Goal: Navigation & Orientation: Find specific page/section

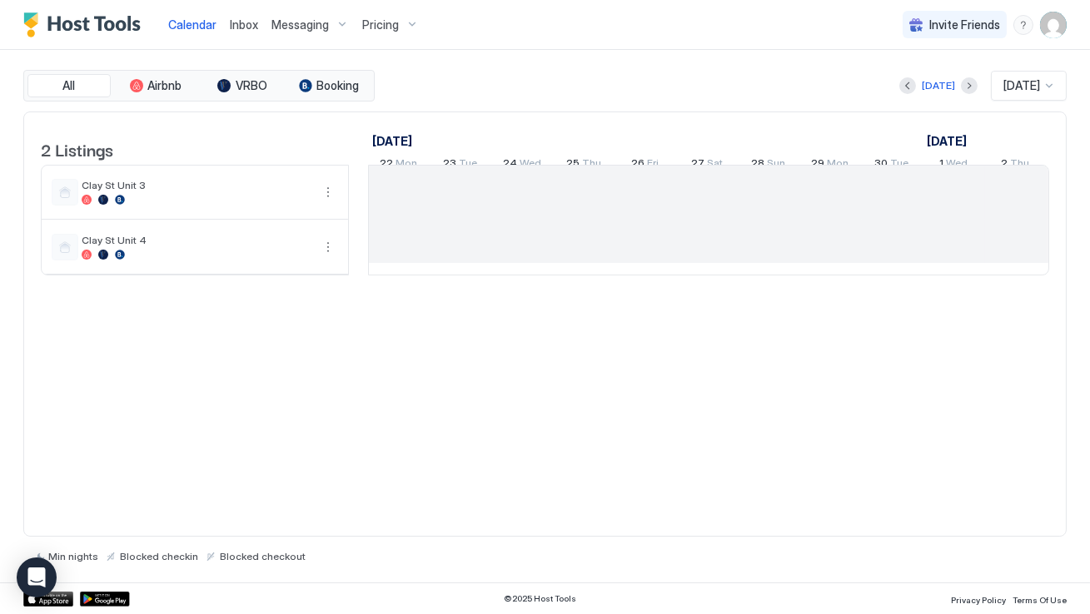
scroll to position [0, 924]
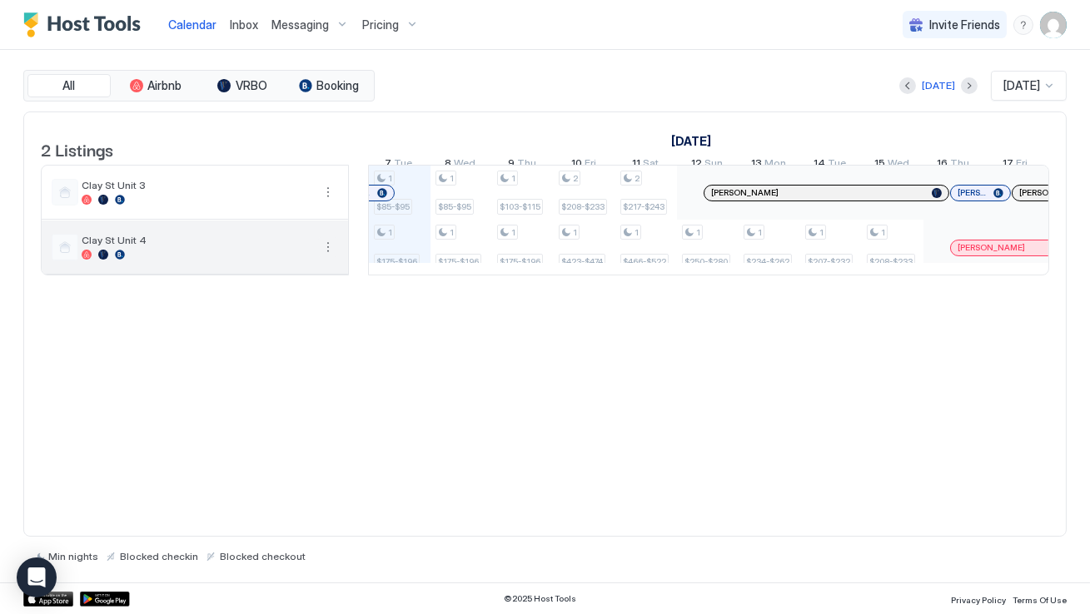
click at [326, 257] on button "More options" at bounding box center [328, 247] width 20 height 20
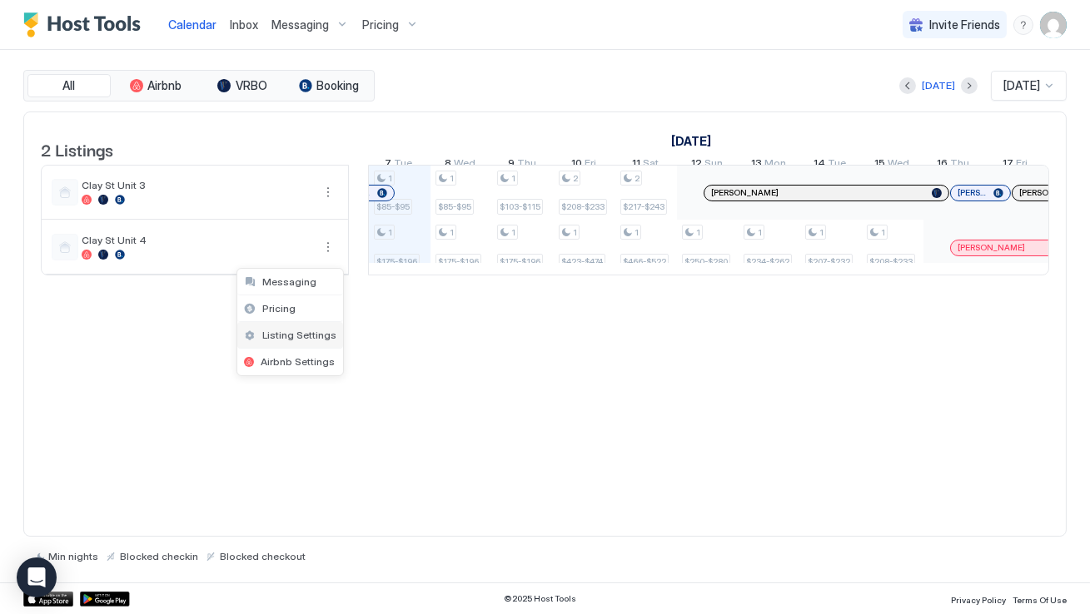
click at [300, 335] on span "Listing Settings" at bounding box center [299, 335] width 74 height 12
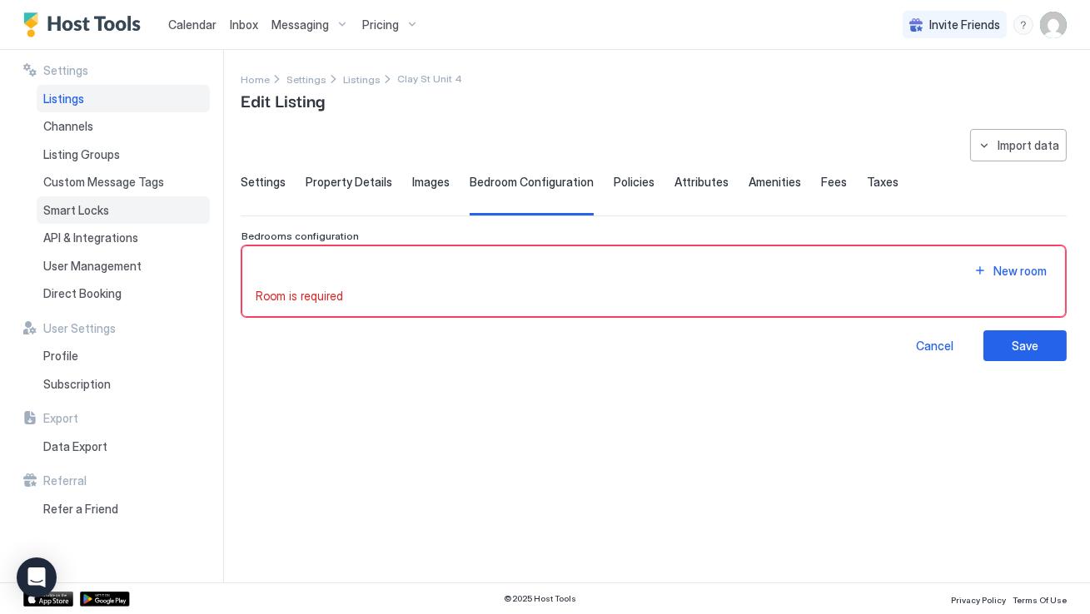
click at [130, 210] on div "Smart Locks" at bounding box center [123, 210] width 173 height 28
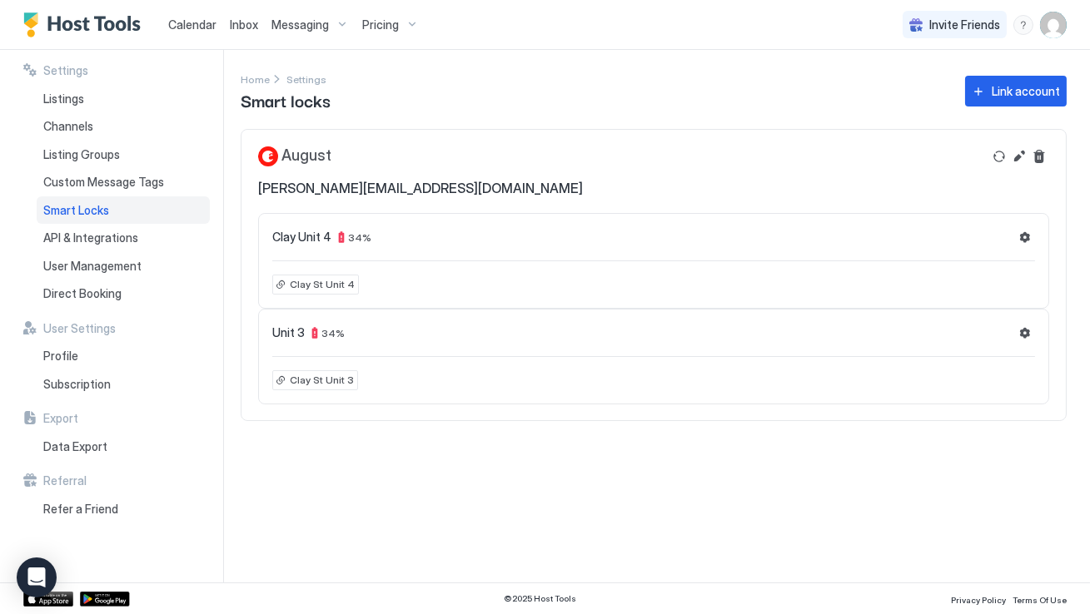
click at [140, 83] on div "Settings Listings Channels Listing Groups Custom Message Tags Smart Locks API &…" at bounding box center [116, 185] width 186 height 245
click at [140, 97] on div "Listings" at bounding box center [123, 99] width 173 height 28
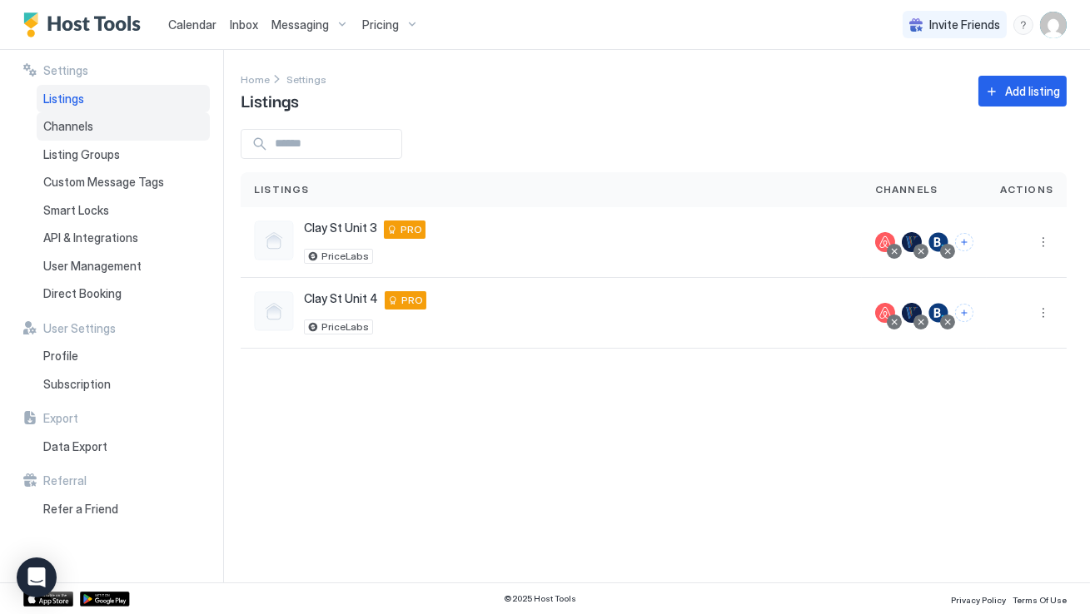
click at [143, 123] on div "Channels" at bounding box center [123, 126] width 173 height 28
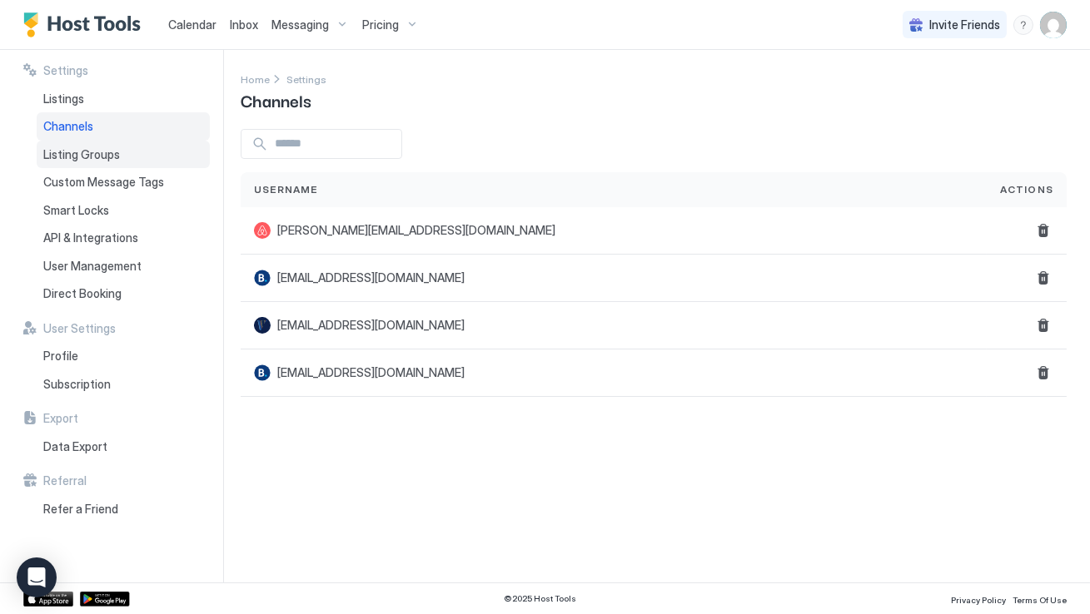
click at [142, 142] on div "Listing Groups" at bounding box center [123, 155] width 173 height 28
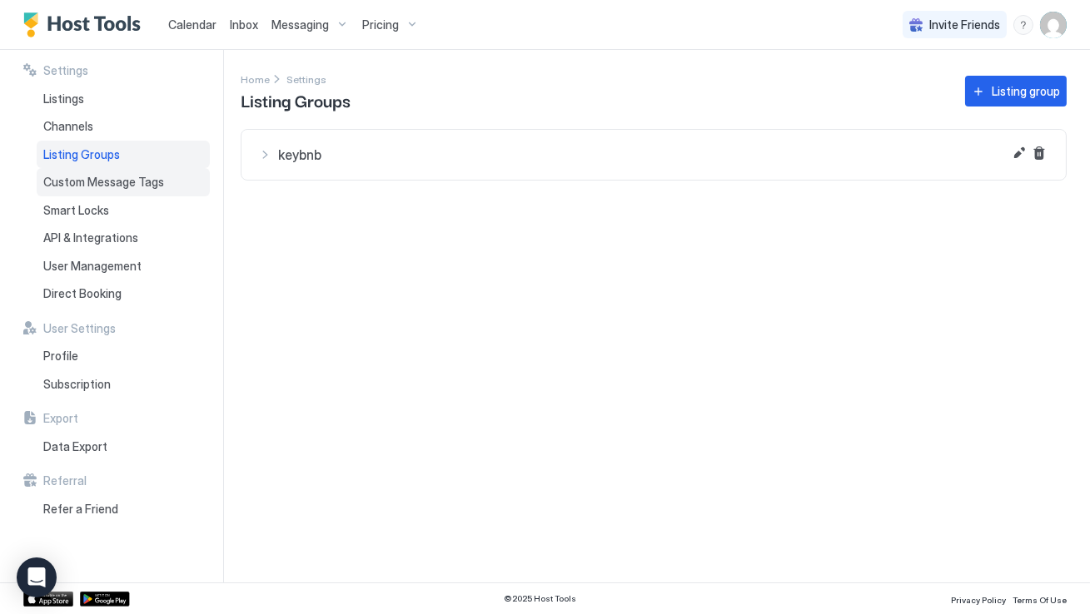
click at [146, 176] on span "Custom Message Tags" at bounding box center [103, 182] width 121 height 15
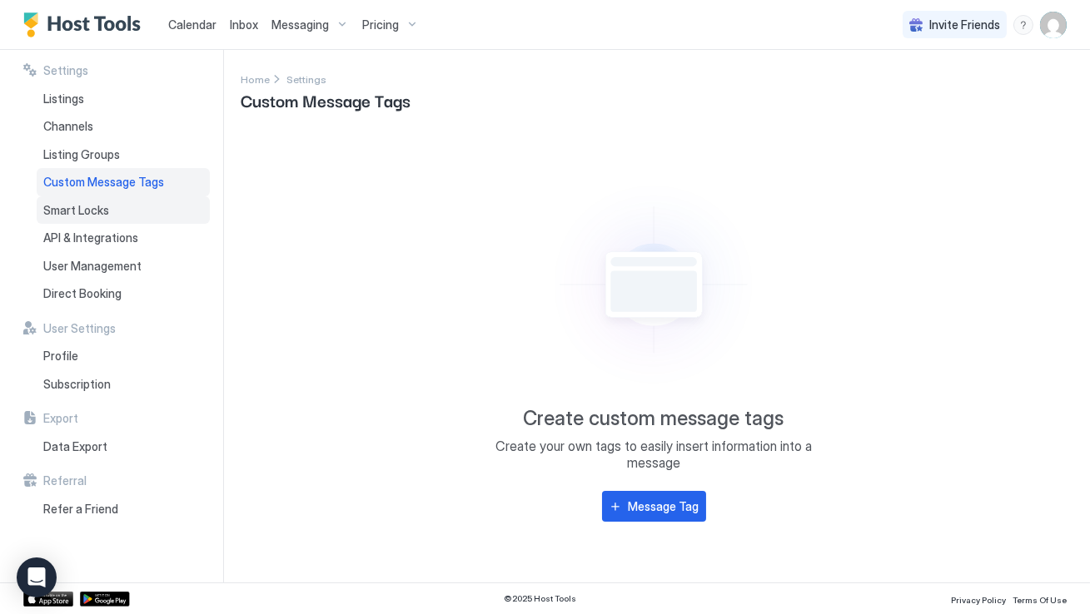
click at [147, 216] on div "Smart Locks" at bounding box center [123, 210] width 173 height 28
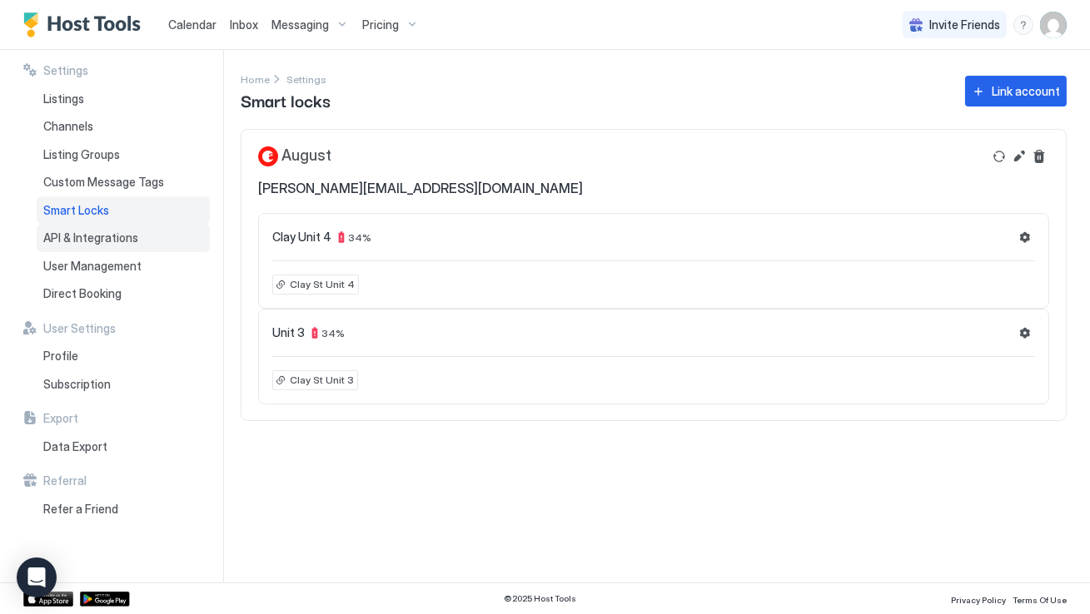
click at [144, 240] on div "API & Integrations" at bounding box center [123, 238] width 173 height 28
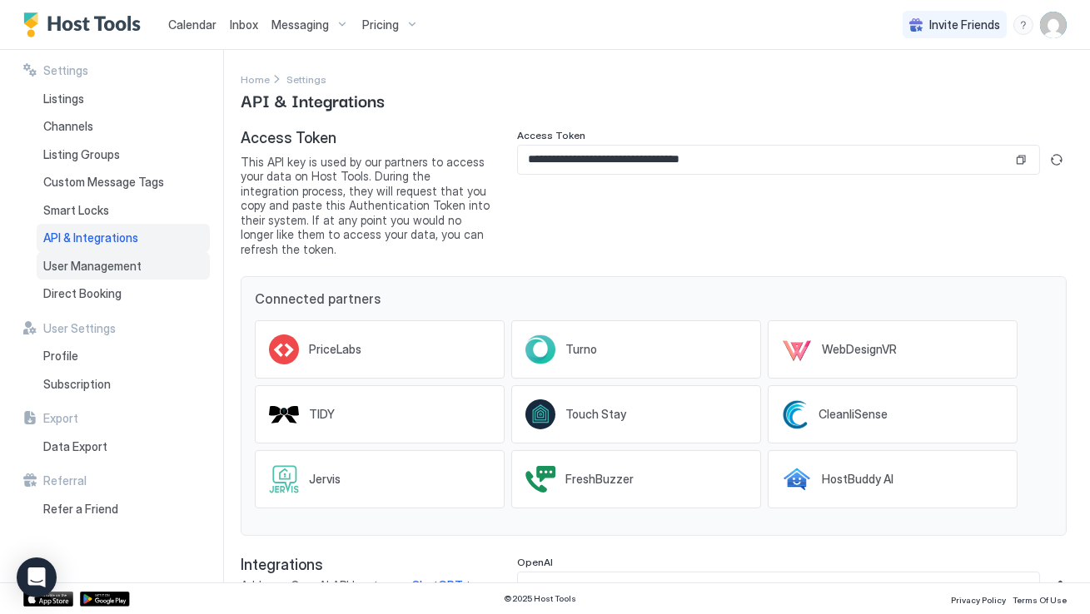
click at [145, 264] on div "User Management" at bounding box center [123, 266] width 173 height 28
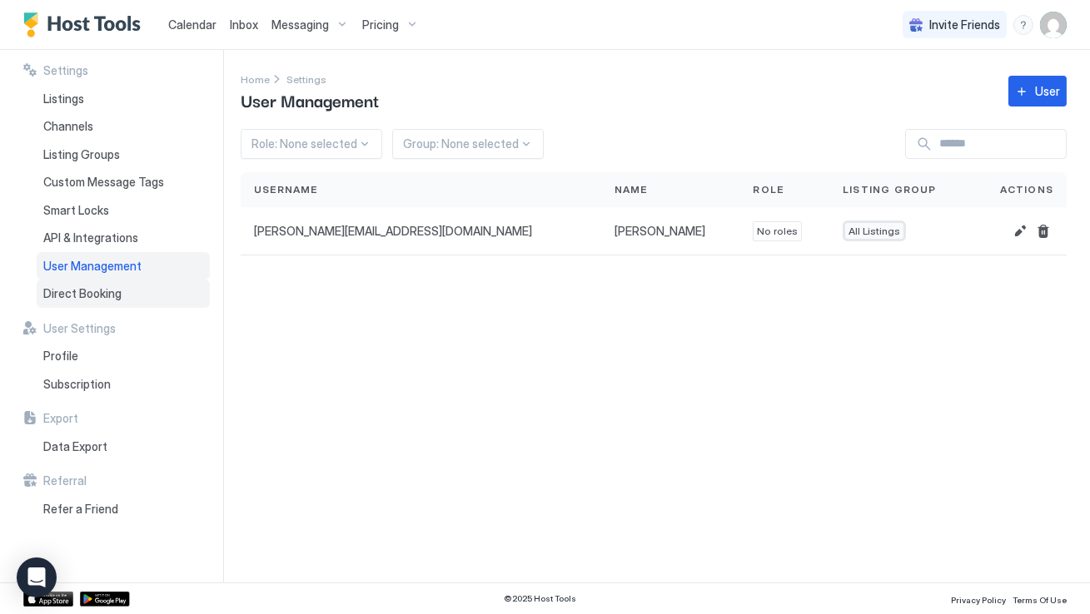
click at [145, 295] on div "Direct Booking" at bounding box center [123, 294] width 173 height 28
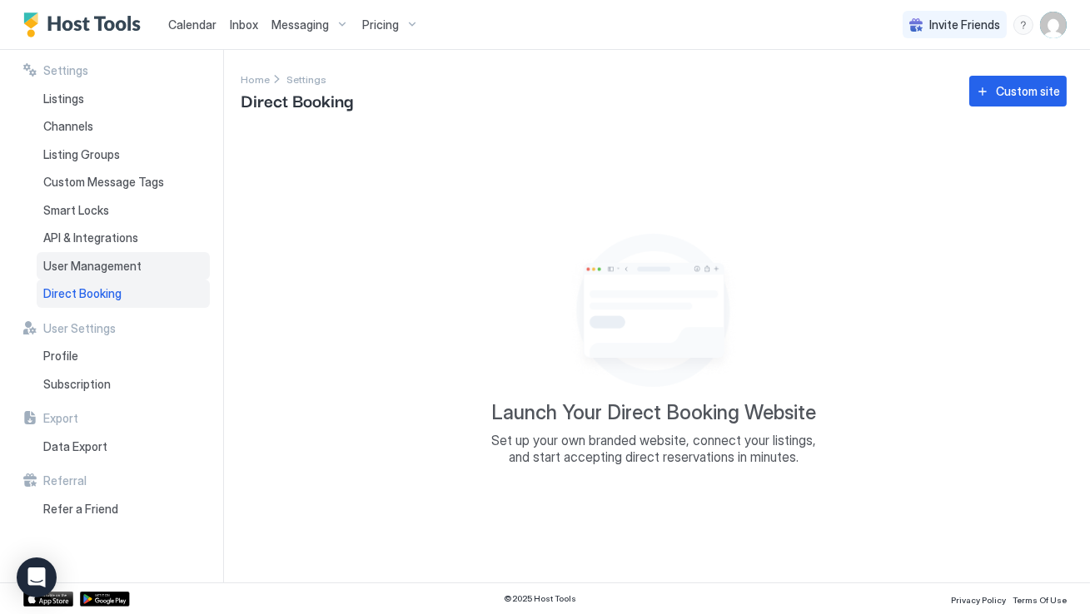
click at [142, 261] on div "User Management" at bounding box center [123, 266] width 173 height 28
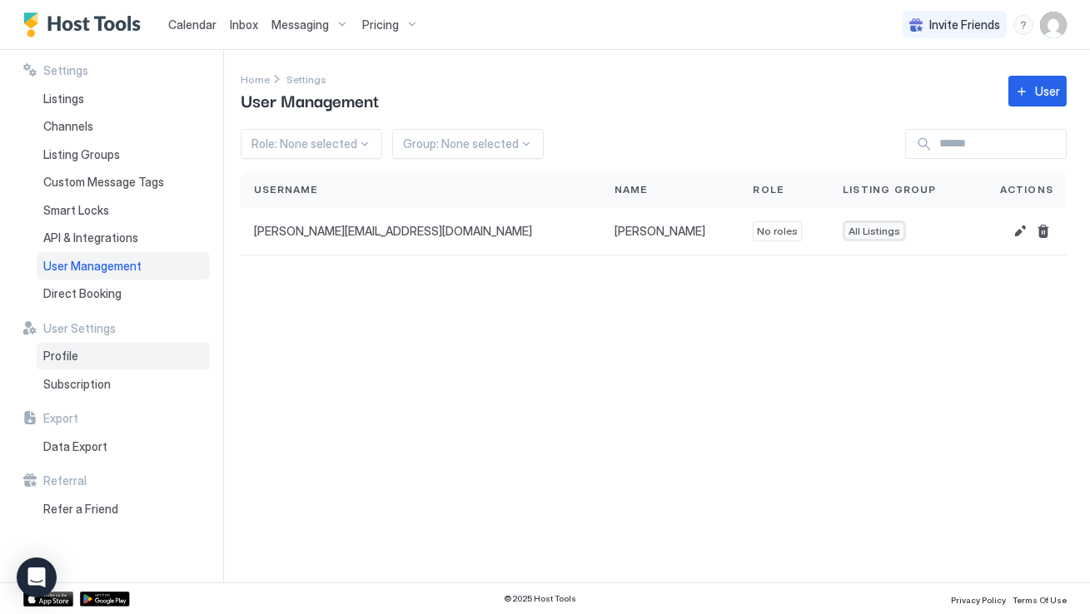
click at [147, 360] on div "Profile" at bounding box center [123, 356] width 173 height 28
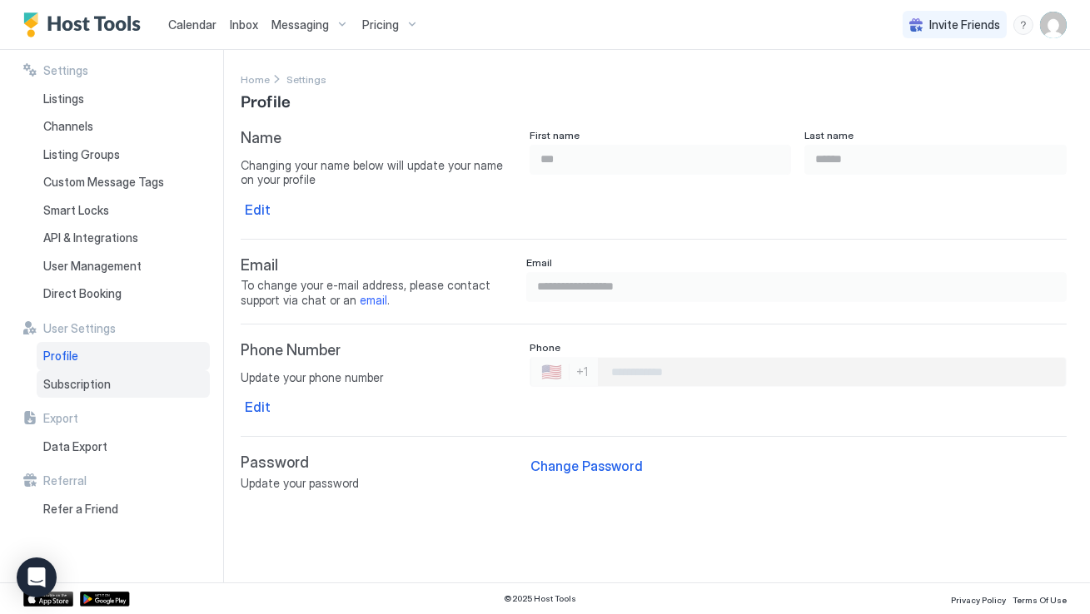
click at [147, 385] on div "Subscription" at bounding box center [123, 384] width 173 height 28
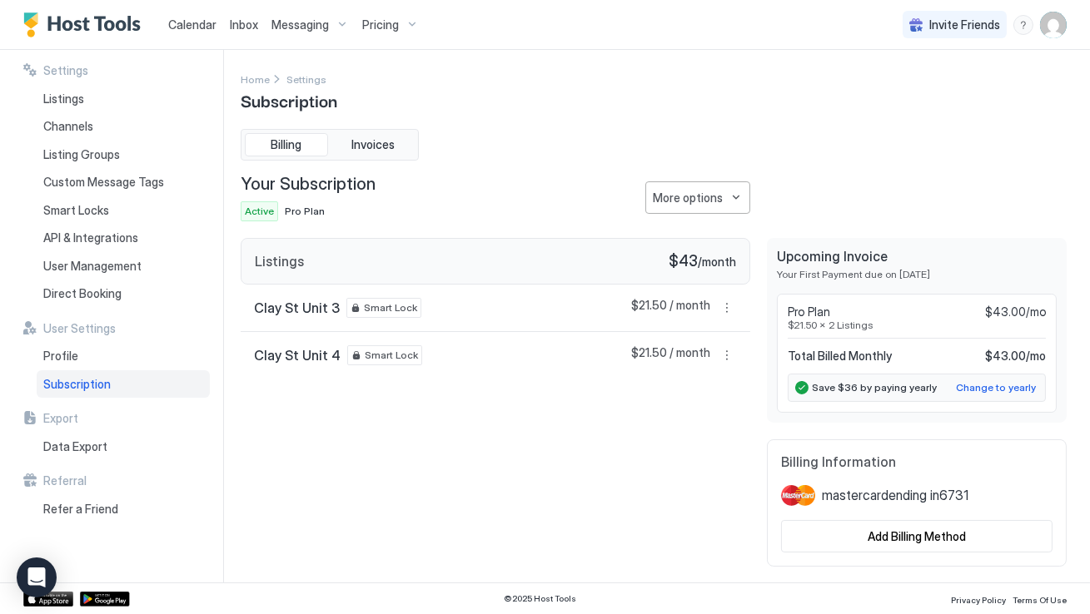
click at [718, 421] on div "Listings $43 / month Clay St Unit 3 Smart Lock $21.50 / month Clay St Unit 4 Sm…" at bounding box center [495, 402] width 509 height 329
click at [87, 206] on span "Smart Locks" at bounding box center [76, 210] width 66 height 15
